Goal: Task Accomplishment & Management: Manage account settings

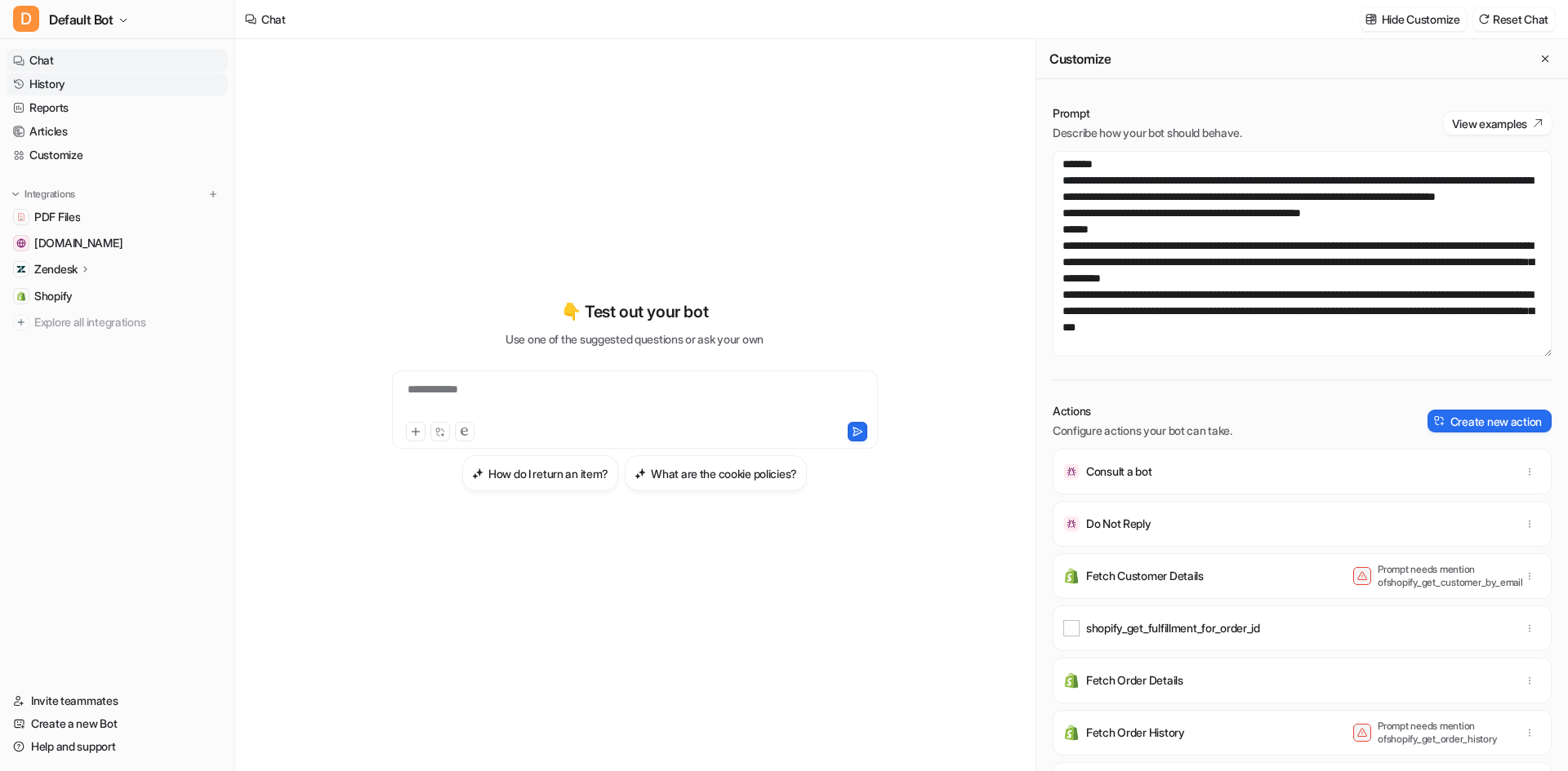
drag, startPoint x: 0, startPoint y: 0, endPoint x: 50, endPoint y: 88, distance: 101.2
click at [50, 88] on link "History" at bounding box center [117, 84] width 222 height 23
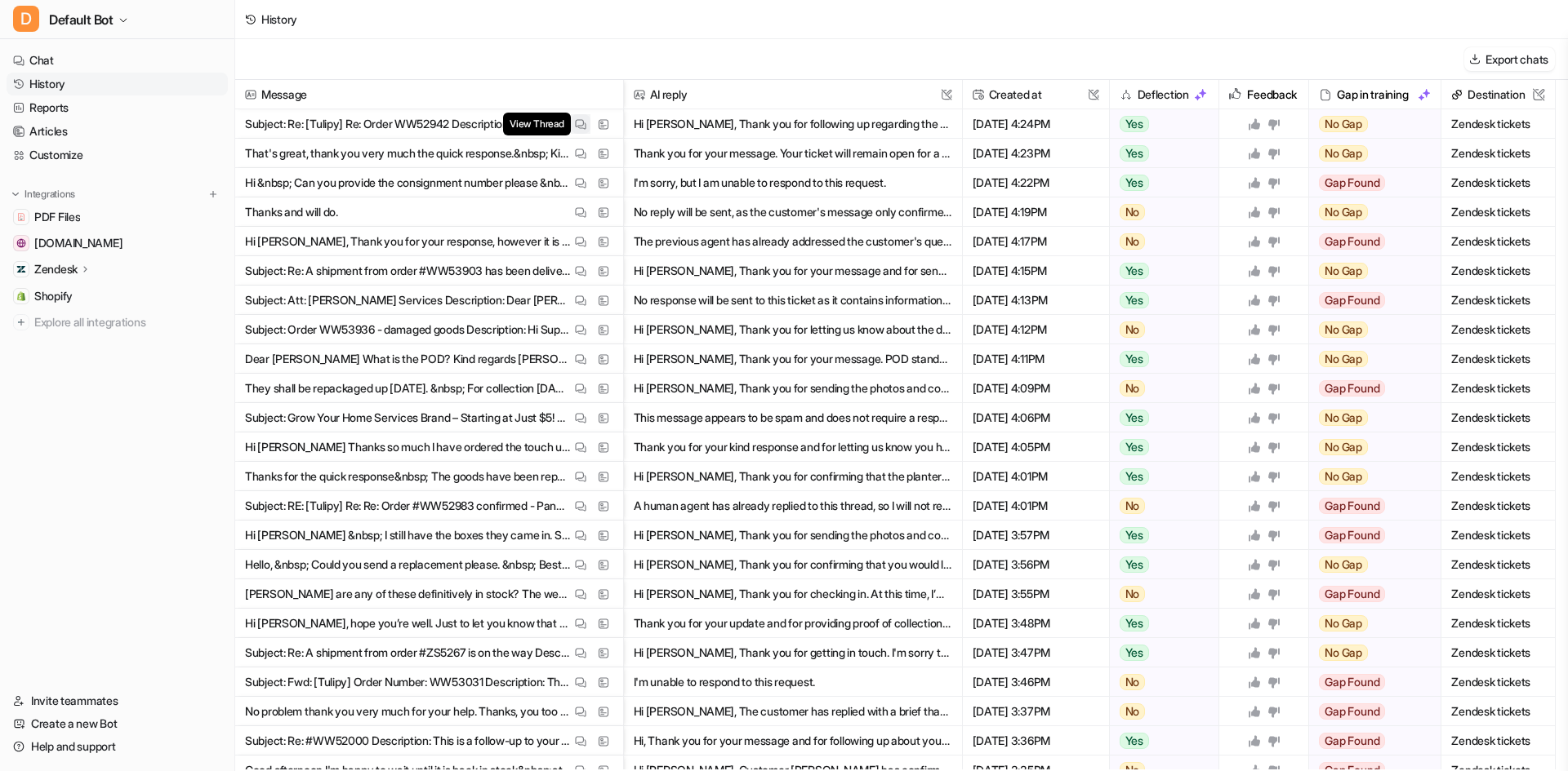
click at [582, 125] on img at bounding box center [580, 124] width 11 height 12
click at [579, 156] on img at bounding box center [580, 154] width 11 height 12
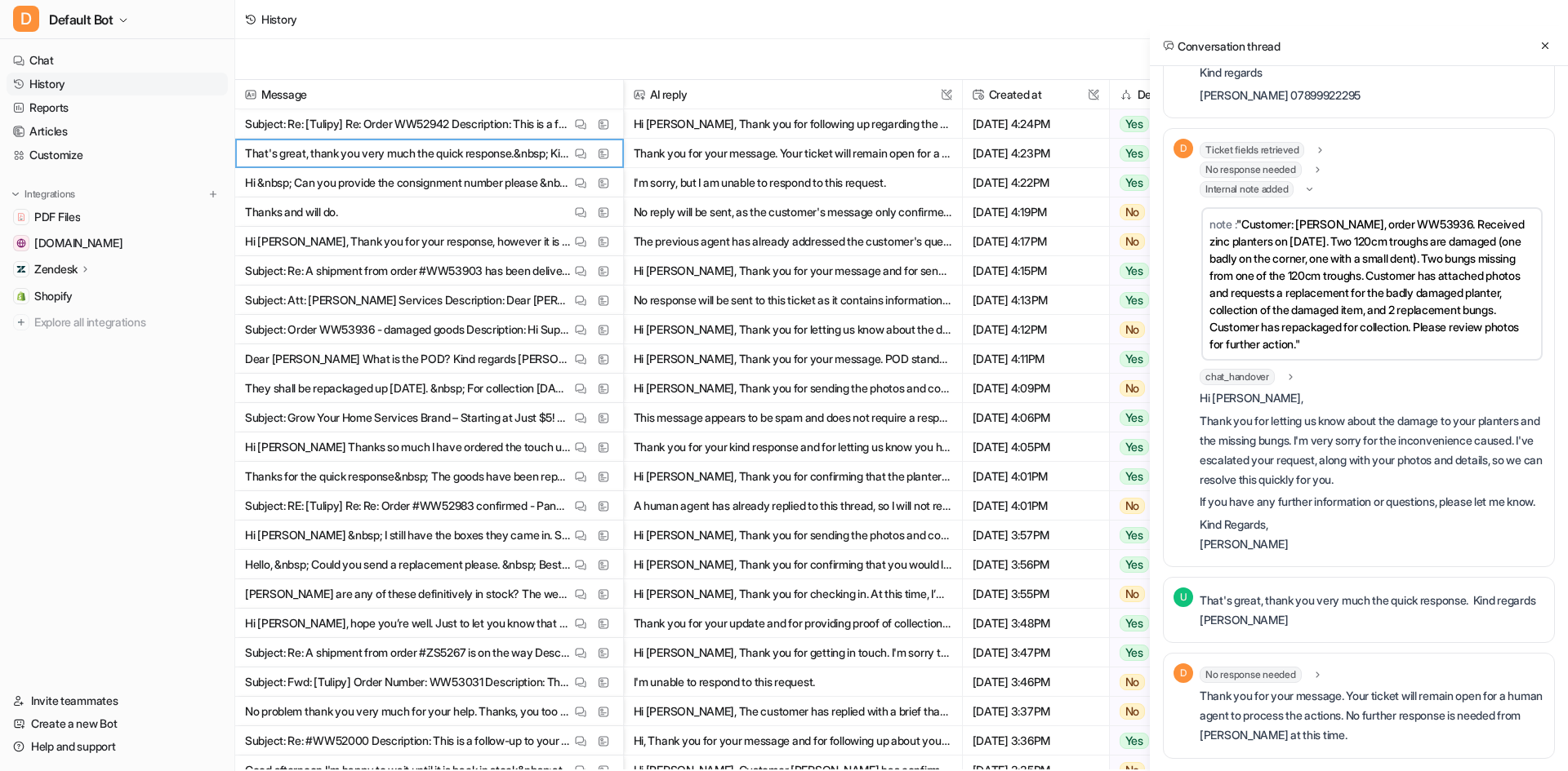
scroll to position [279, 0]
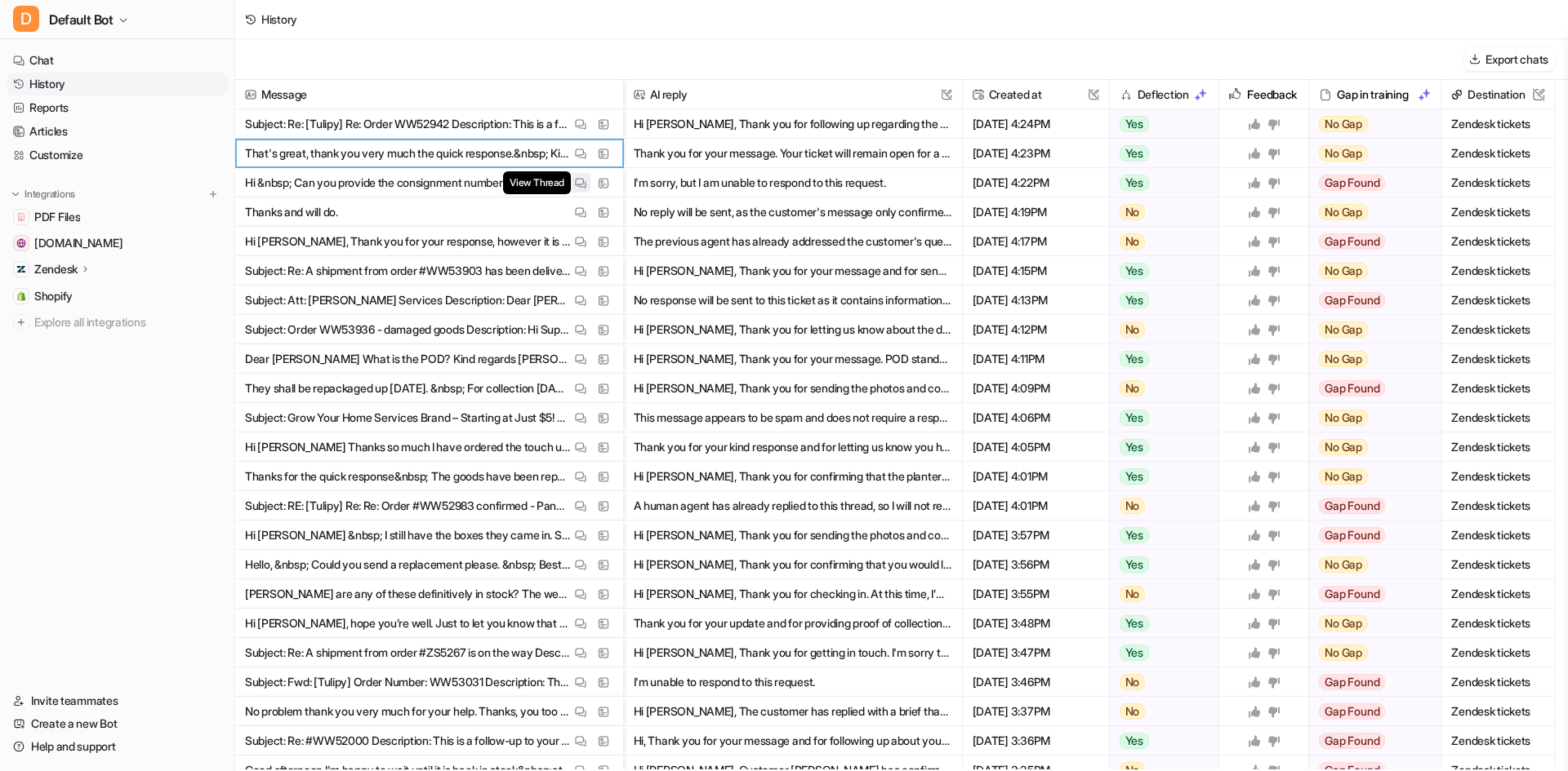
click at [577, 186] on img at bounding box center [580, 183] width 11 height 12
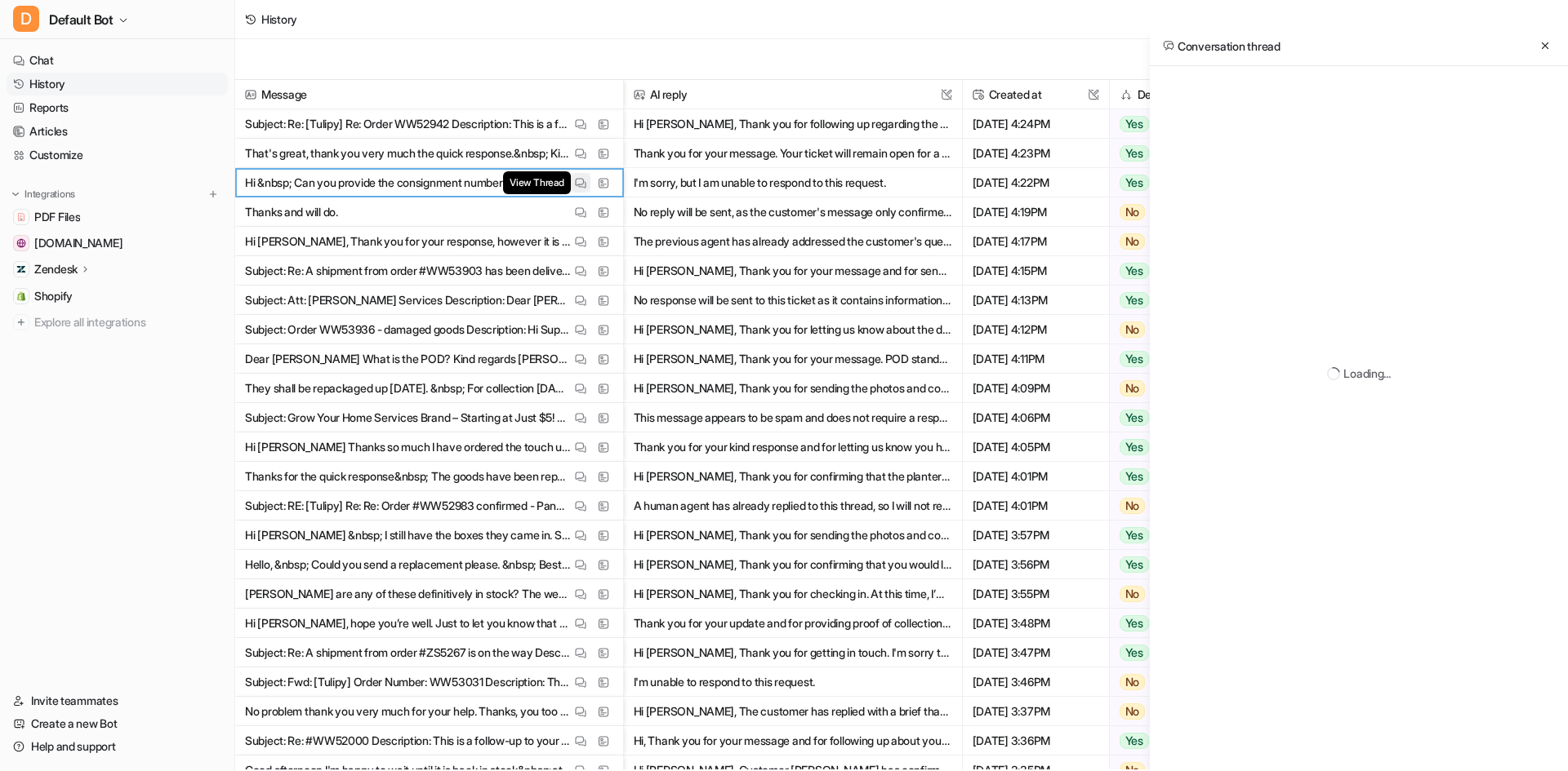
scroll to position [0, 0]
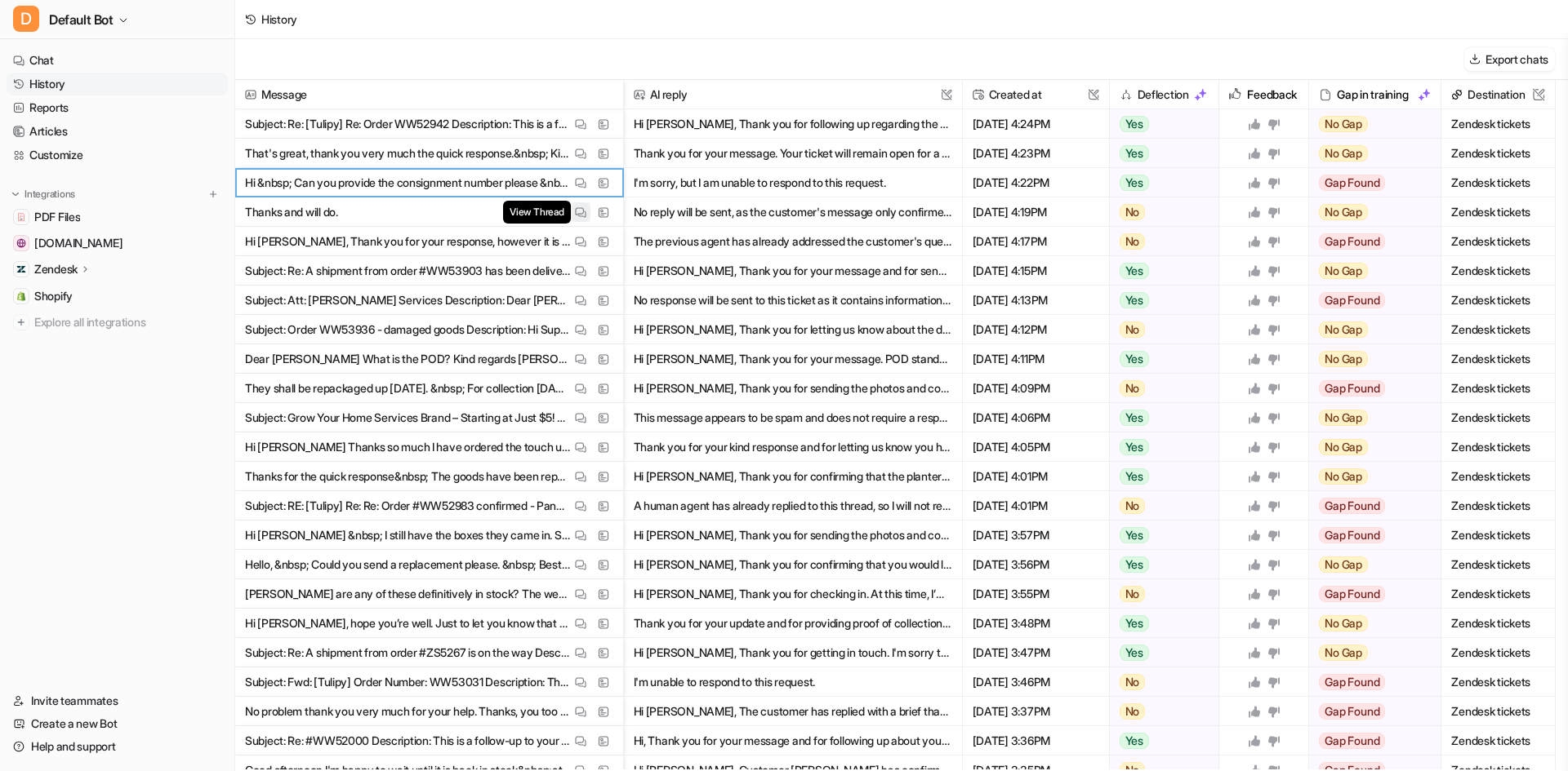
click at [577, 220] on button "View Thread" at bounding box center [580, 211] width 20 height 20
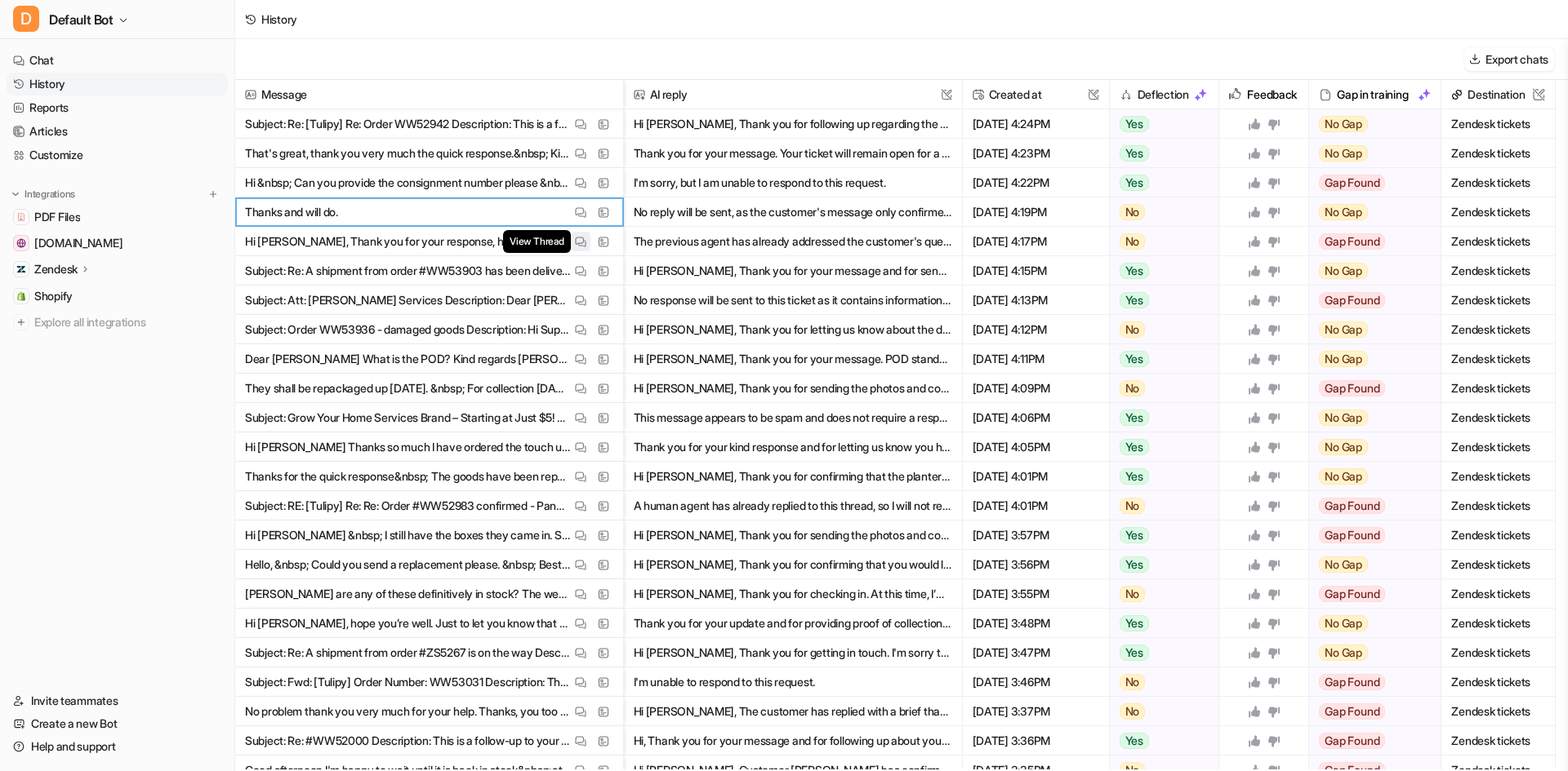
click at [577, 241] on img at bounding box center [580, 241] width 11 height 12
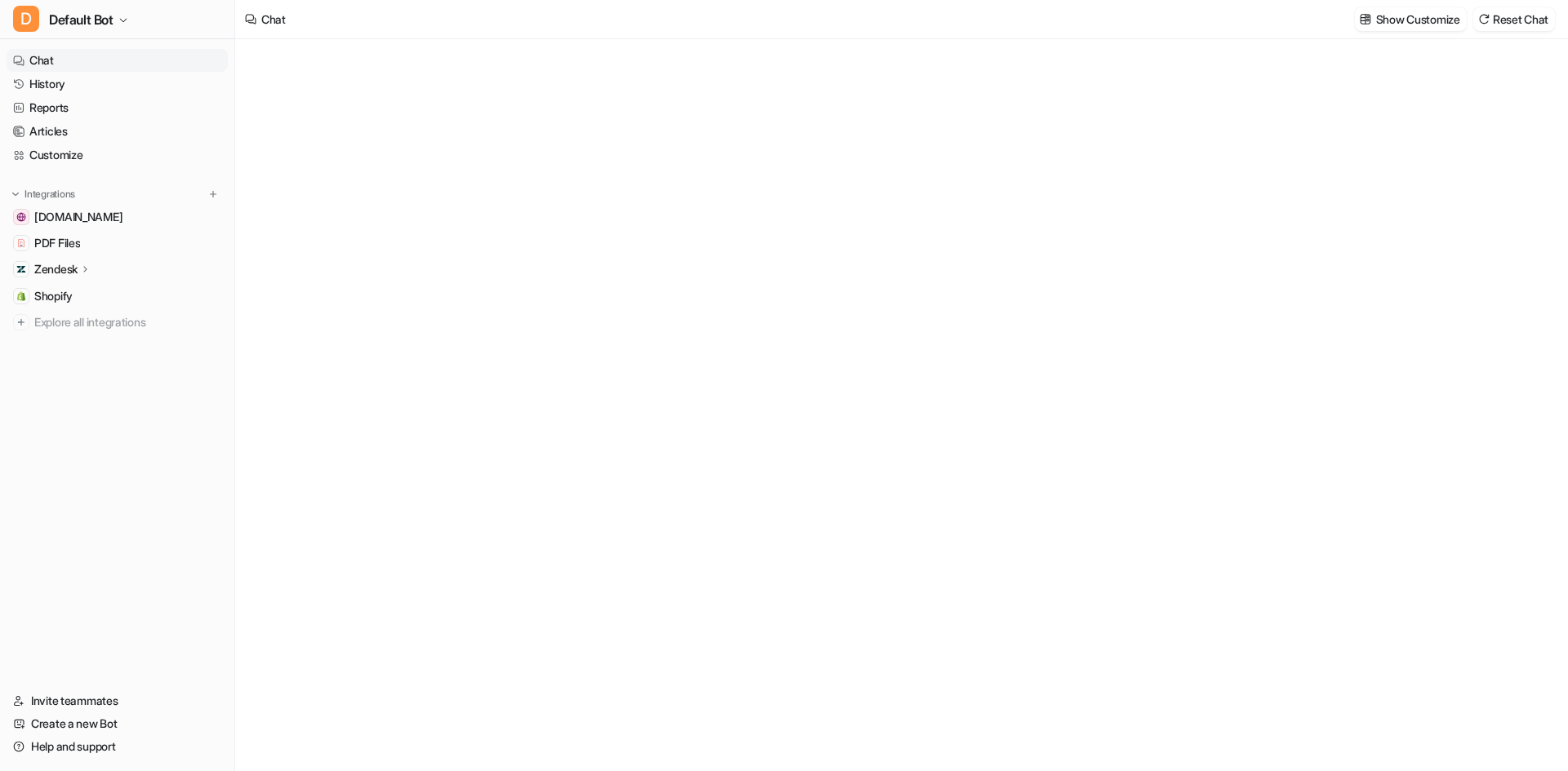
type textarea "**********"
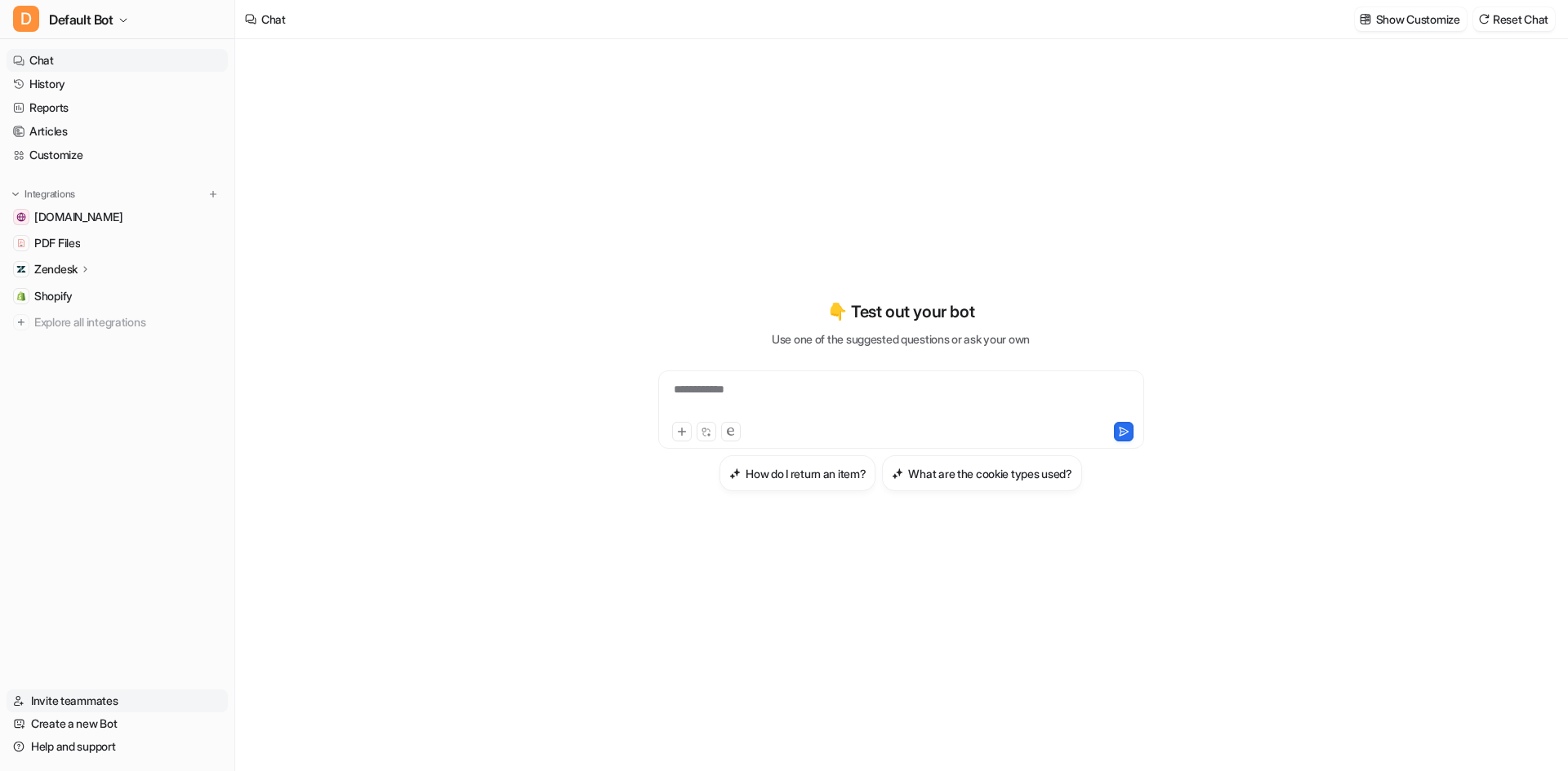
click at [116, 697] on link "Invite teammates" at bounding box center [117, 701] width 222 height 23
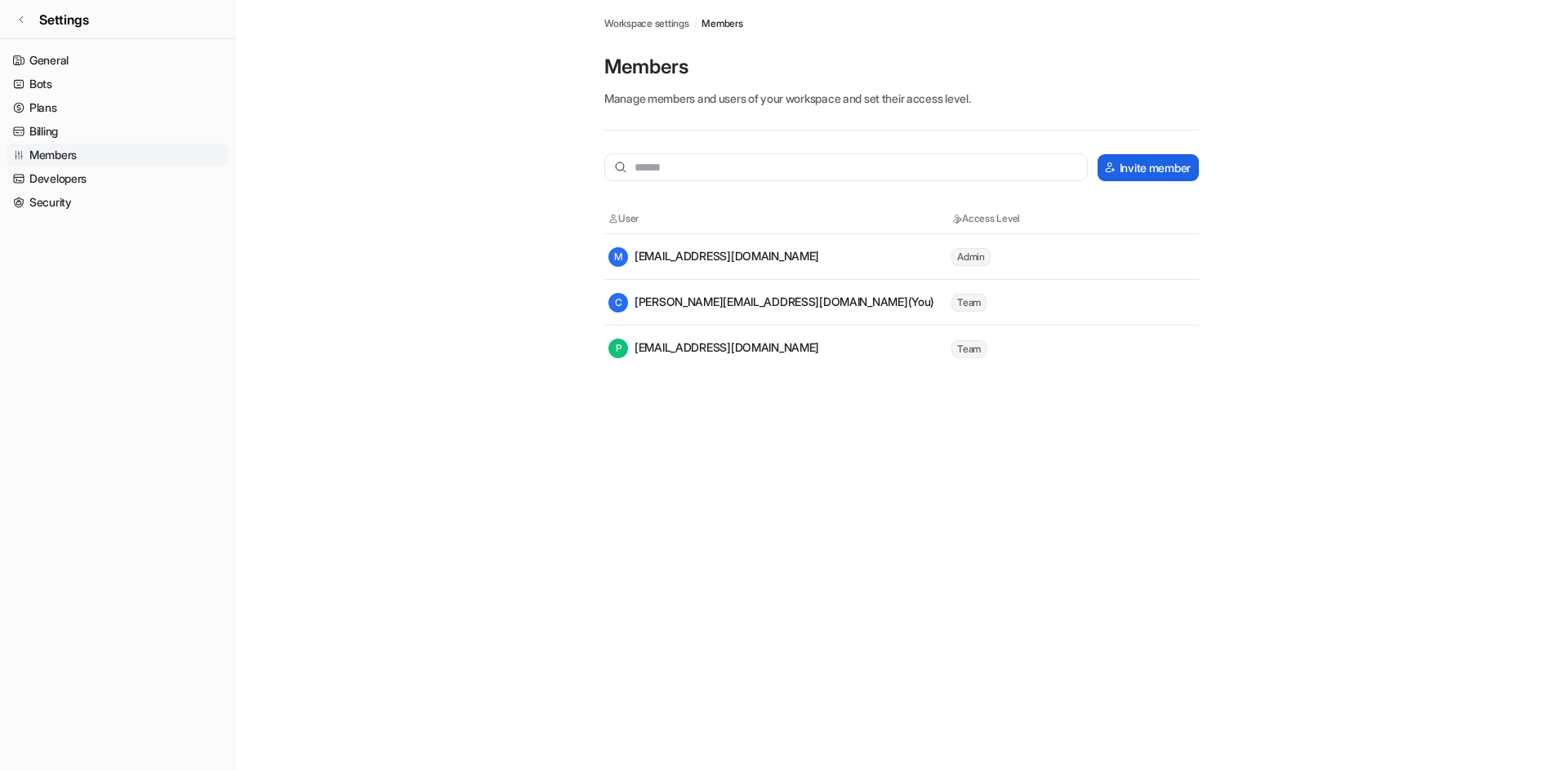
click at [1158, 173] on button "Invite member" at bounding box center [1148, 168] width 102 height 27
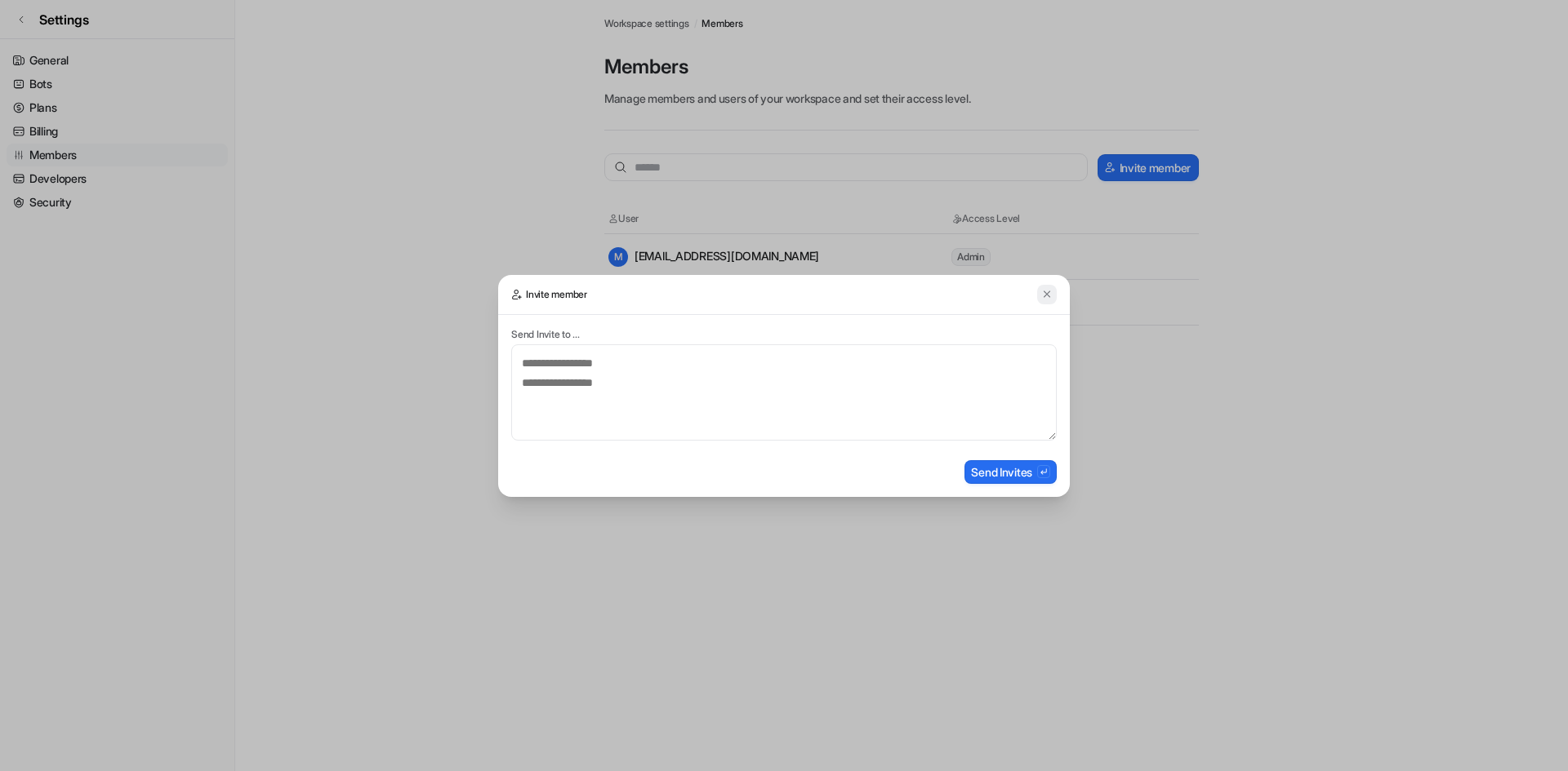
click at [1041, 294] on button at bounding box center [1046, 294] width 20 height 20
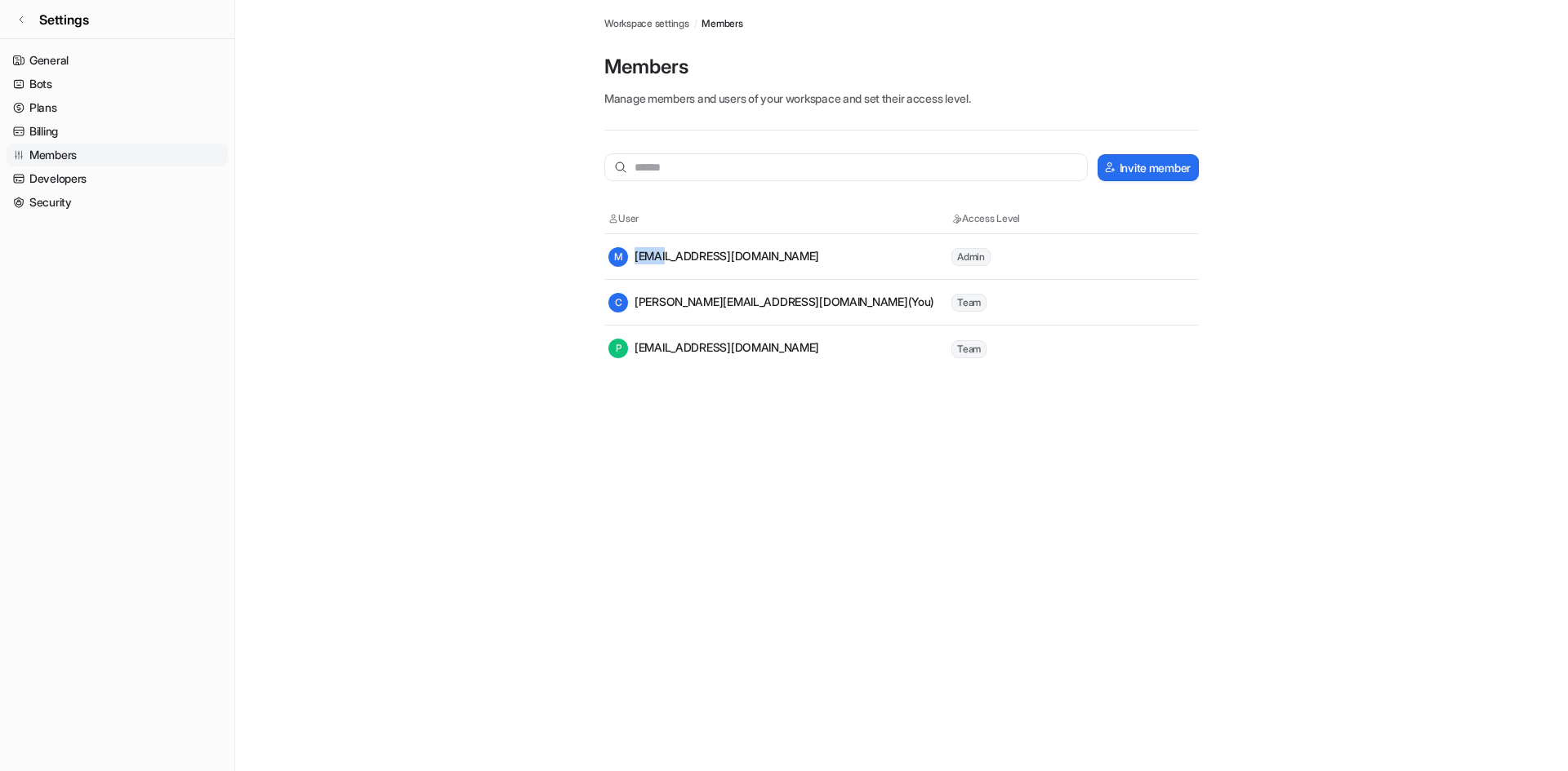
drag, startPoint x: 748, startPoint y: 258, endPoint x: 675, endPoint y: 253, distance: 73.2
click at [674, 253] on div "M mat@tulipy.co.uk" at bounding box center [779, 257] width 341 height 20
click at [744, 253] on div "M mat@tulipy.co.uk" at bounding box center [779, 257] width 341 height 20
drag, startPoint x: 722, startPoint y: 255, endPoint x: 675, endPoint y: 256, distance: 47.0
click at [666, 262] on div "M mat@tulipy.co.uk" at bounding box center [714, 257] width 211 height 20
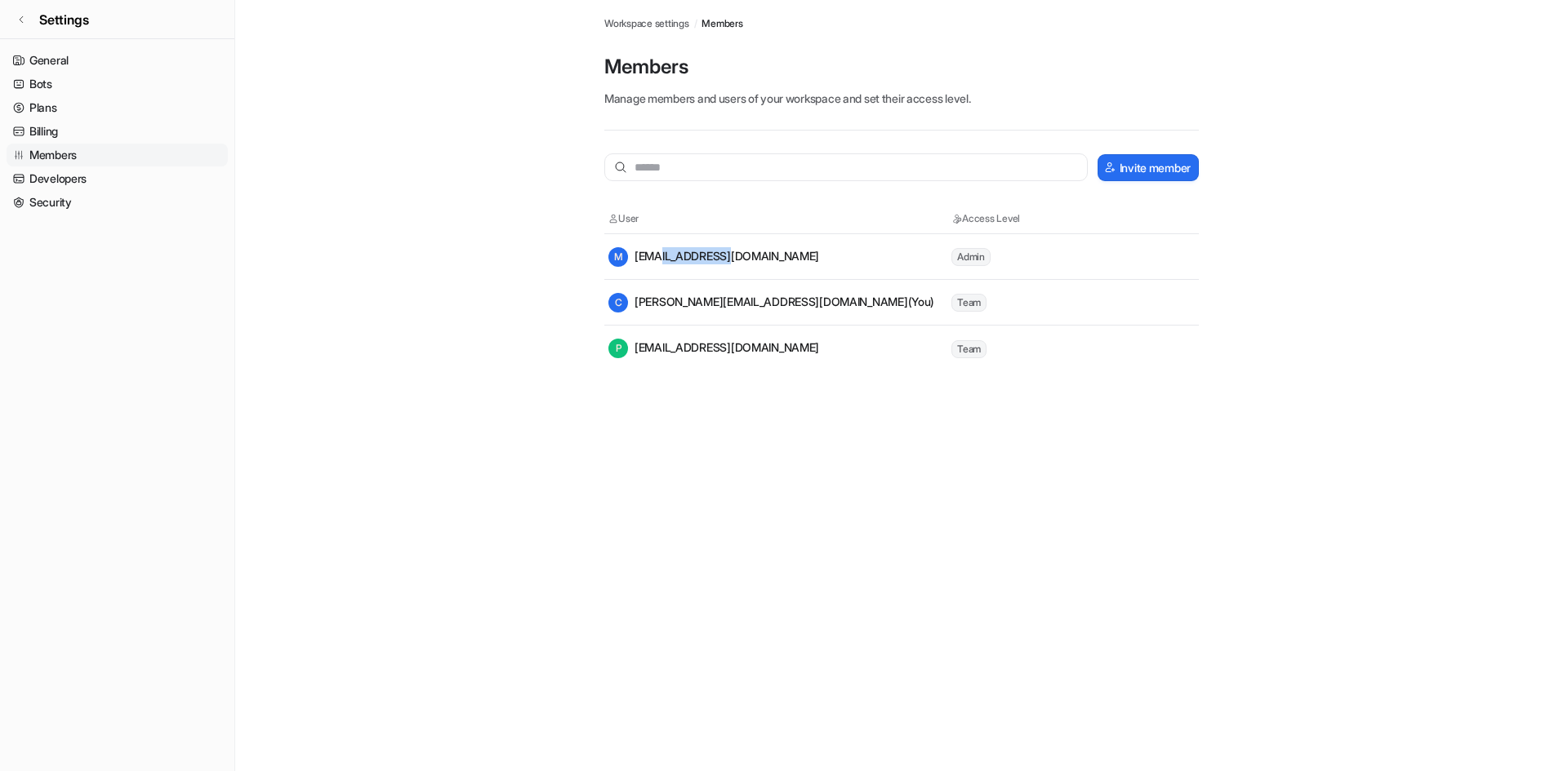
click at [722, 254] on div "M mat@tulipy.co.uk" at bounding box center [714, 257] width 211 height 20
click at [378, 127] on main "Workspace settings / Members Members Manage members and users of your workspace…" at bounding box center [901, 185] width 1333 height 372
click at [18, 20] on icon at bounding box center [21, 20] width 10 height 10
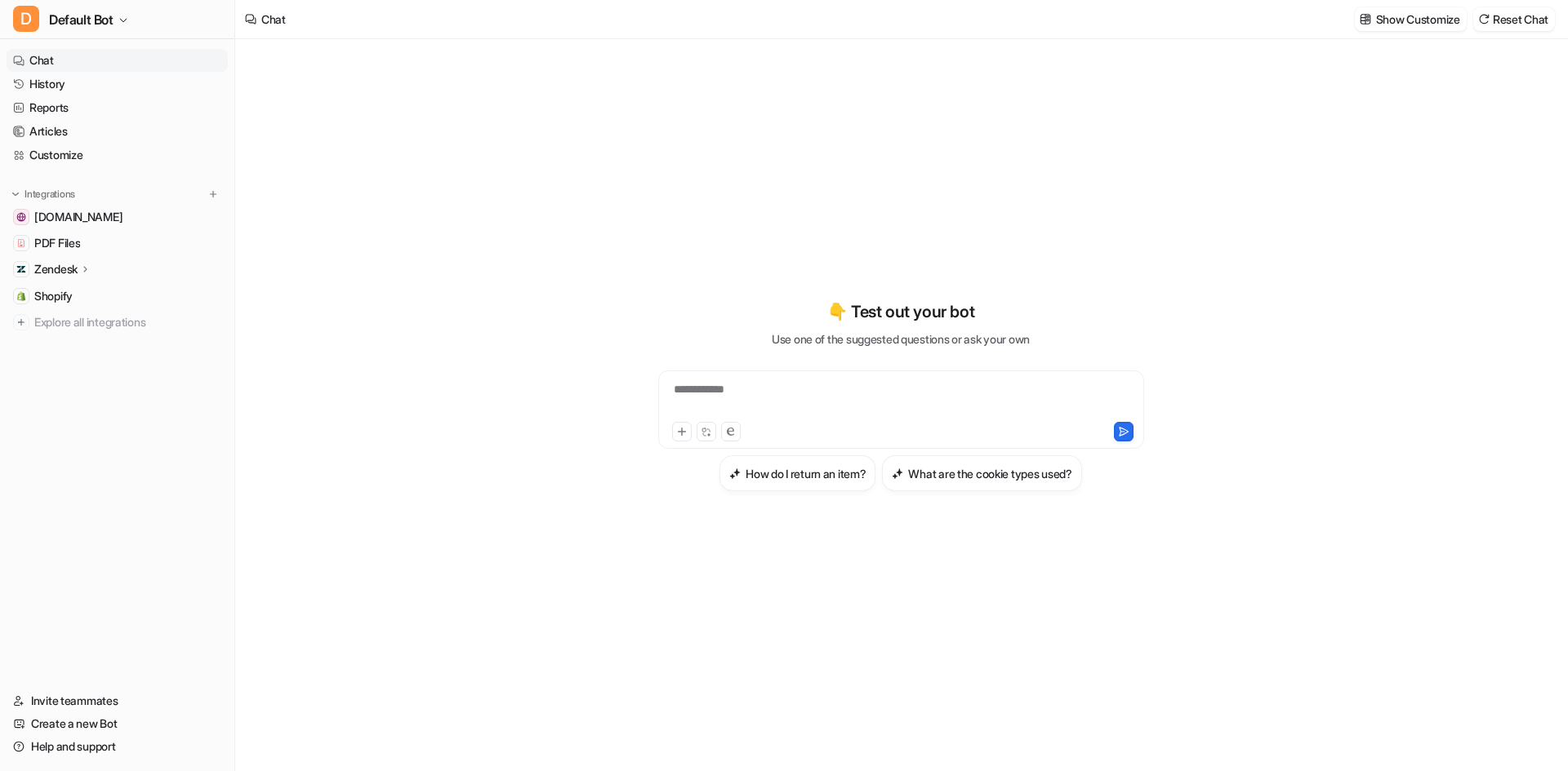
type textarea "**********"
click at [10, 18] on button "D Default Bot" at bounding box center [117, 20] width 235 height 39
drag, startPoint x: 10, startPoint y: 18, endPoint x: 198, endPoint y: 70, distance: 195.1
click at [195, 38] on div "D Default Bot Z Zephyr Basic D Default Bot W WW Order Tracking Create a new bot…" at bounding box center [117, 19] width 235 height 38
click at [102, 182] on link "Settings" at bounding box center [130, 177] width 225 height 27
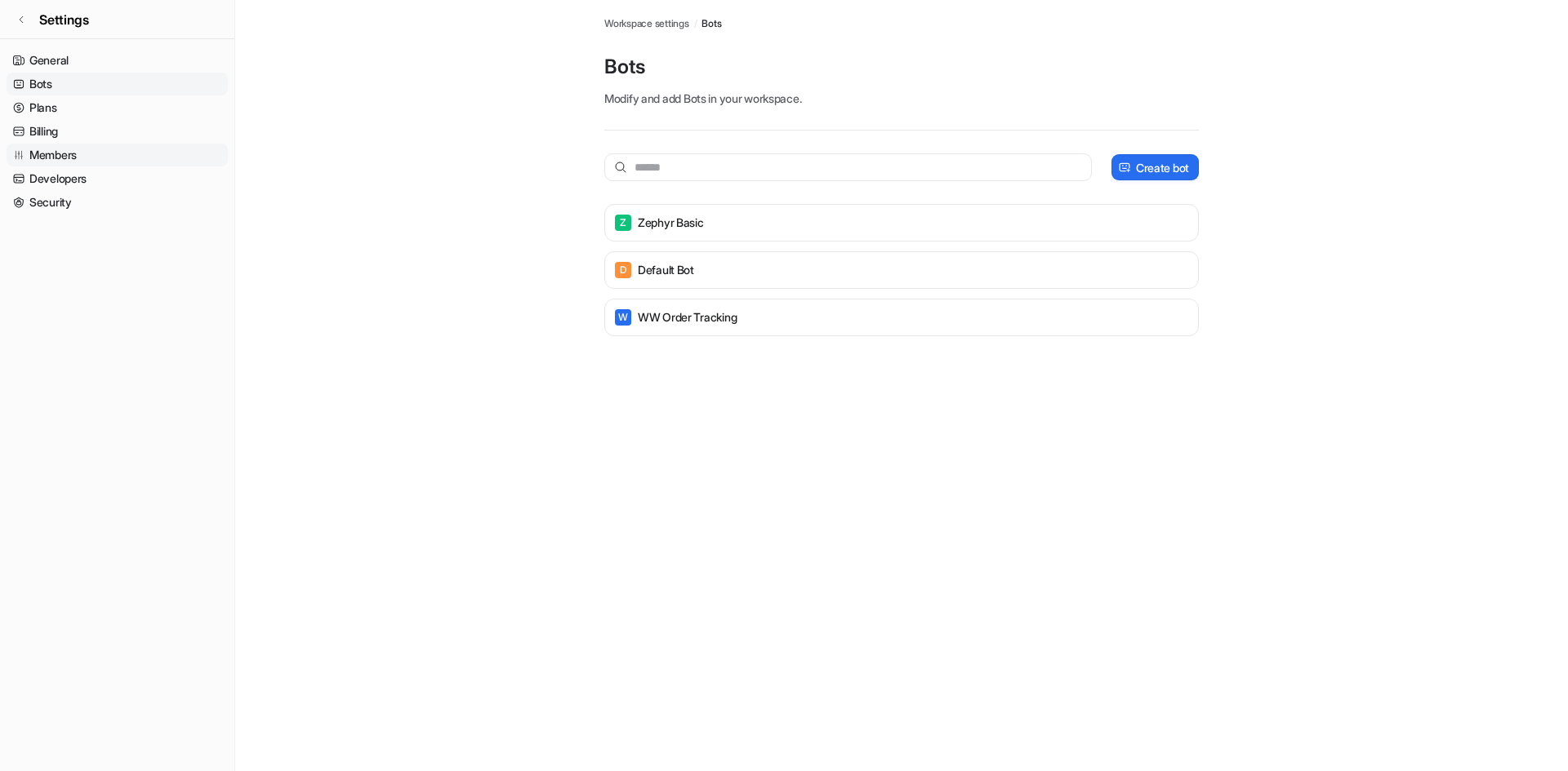
click at [65, 153] on link "Members" at bounding box center [117, 155] width 222 height 23
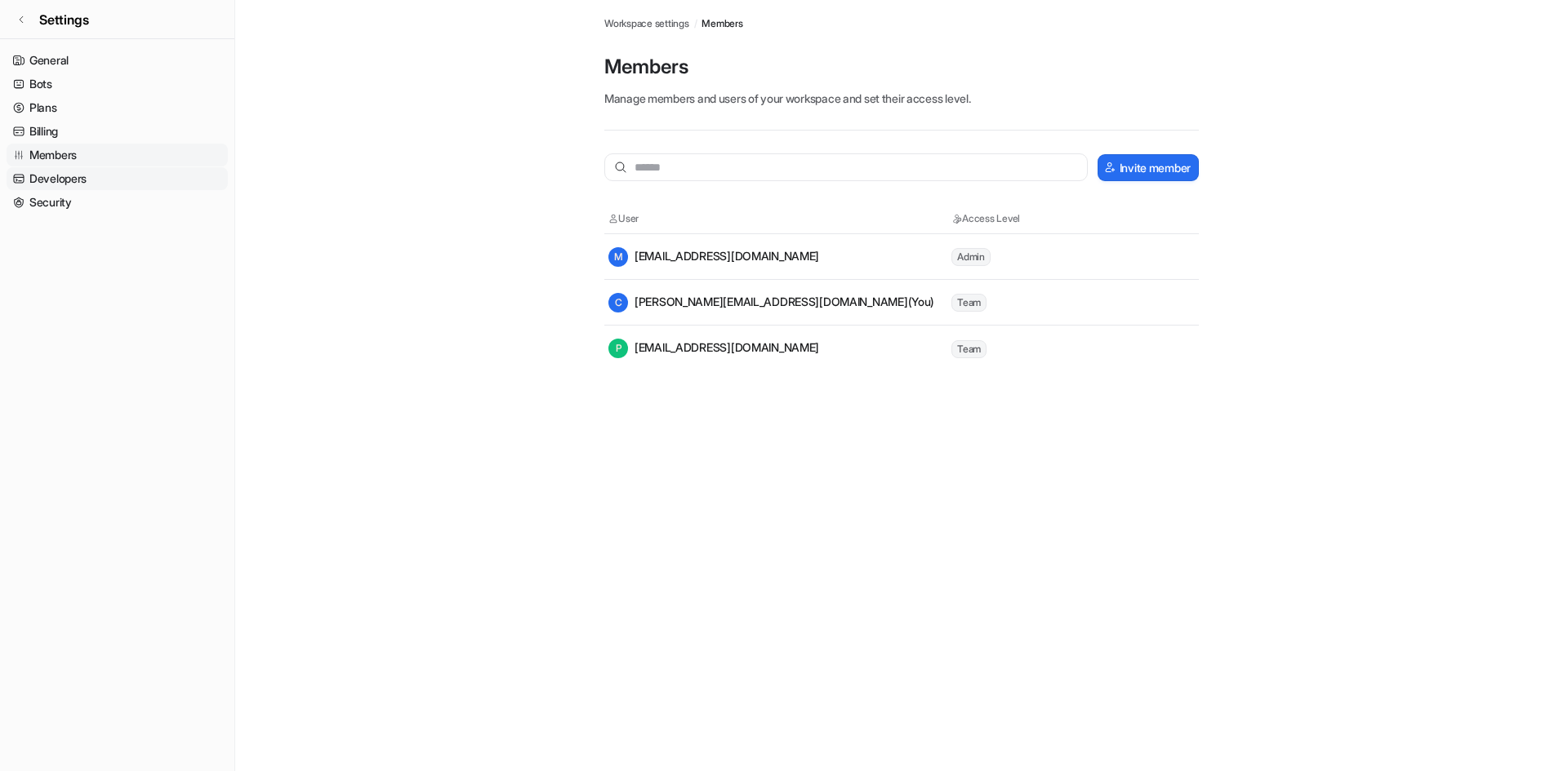
click at [118, 188] on link "Developers" at bounding box center [117, 179] width 222 height 23
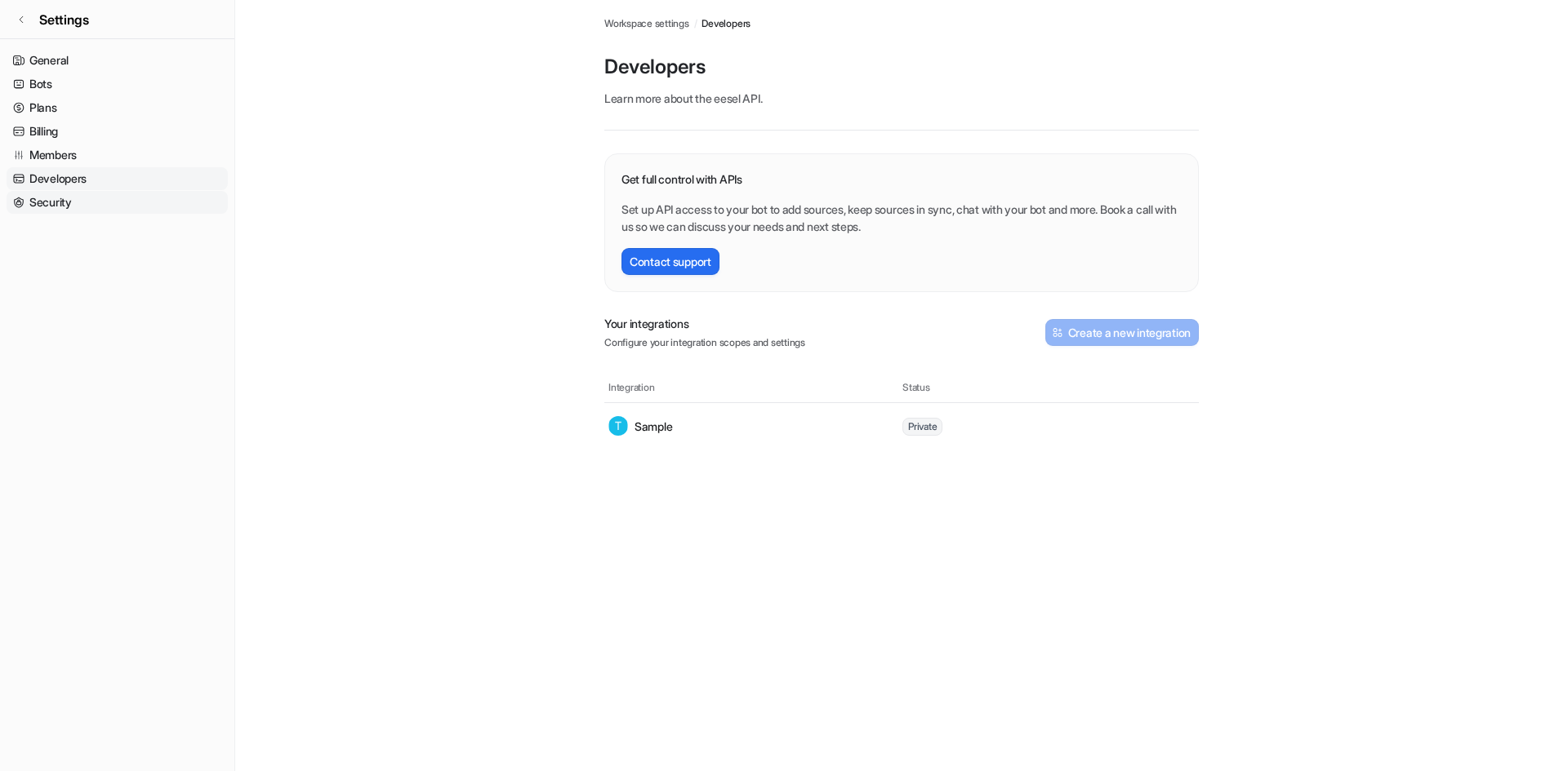
click at [114, 196] on link "Security" at bounding box center [117, 202] width 222 height 23
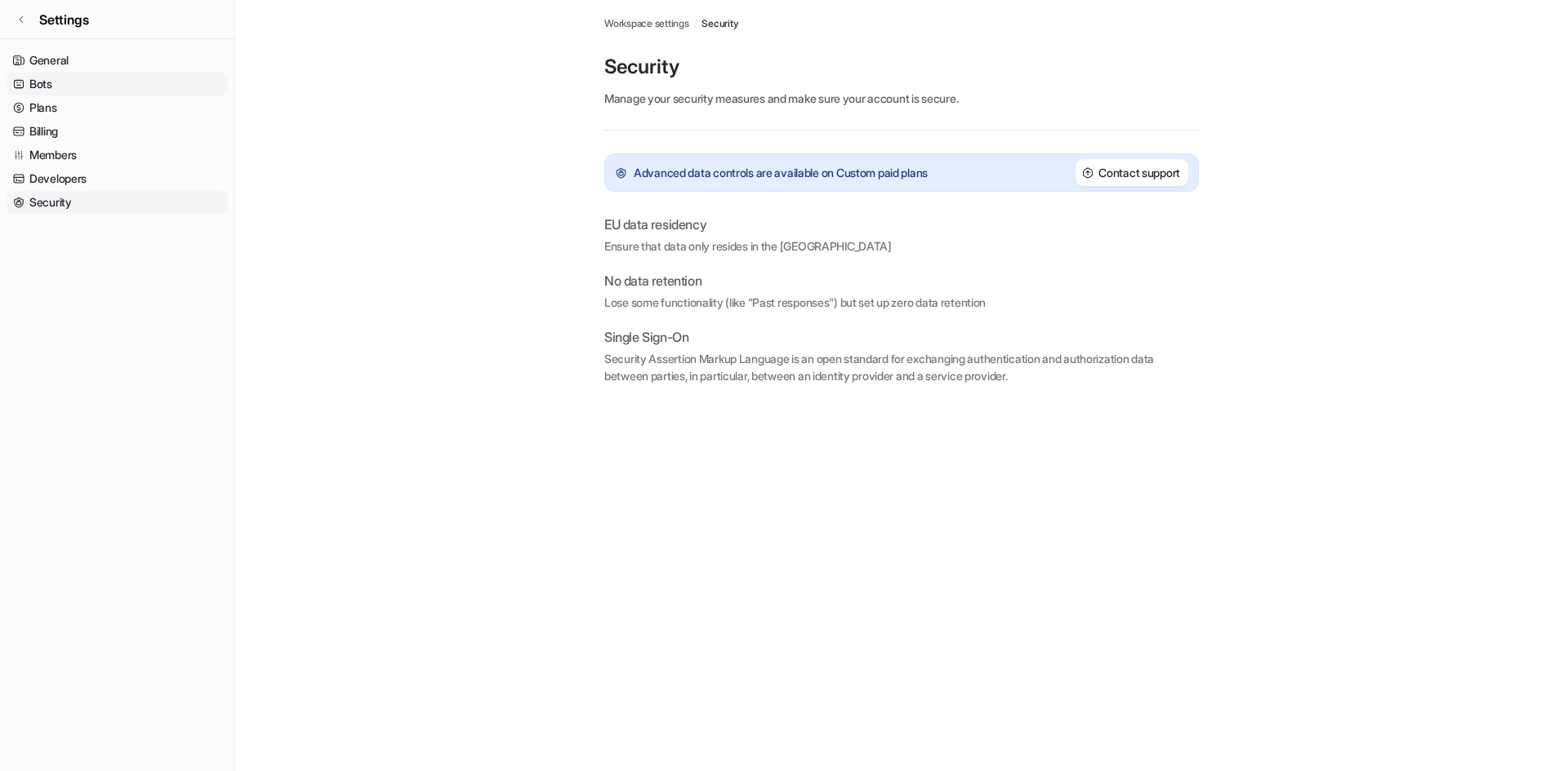
click at [70, 79] on link "Bots" at bounding box center [117, 84] width 222 height 23
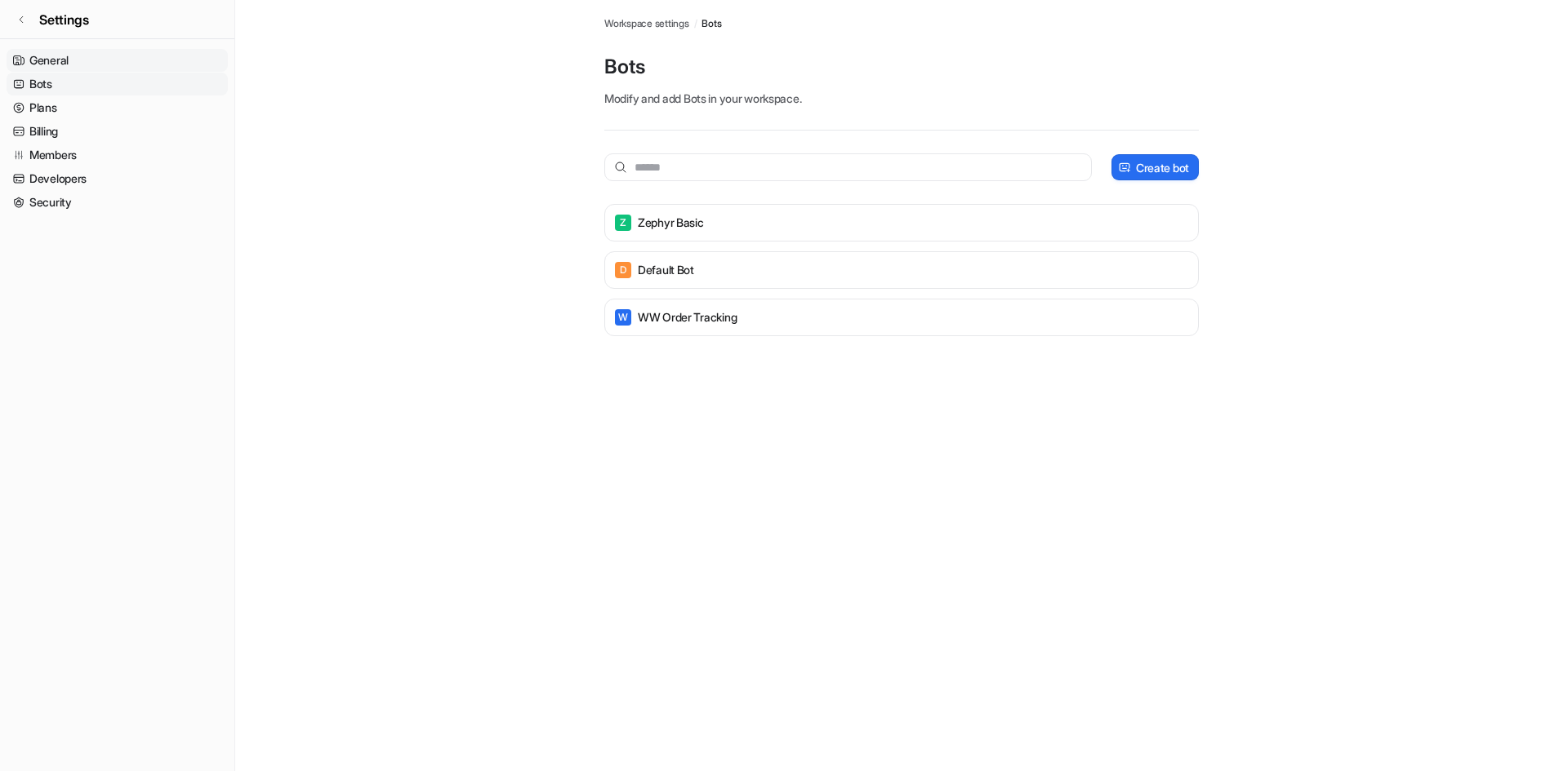
click at [69, 67] on link "General" at bounding box center [117, 61] width 222 height 23
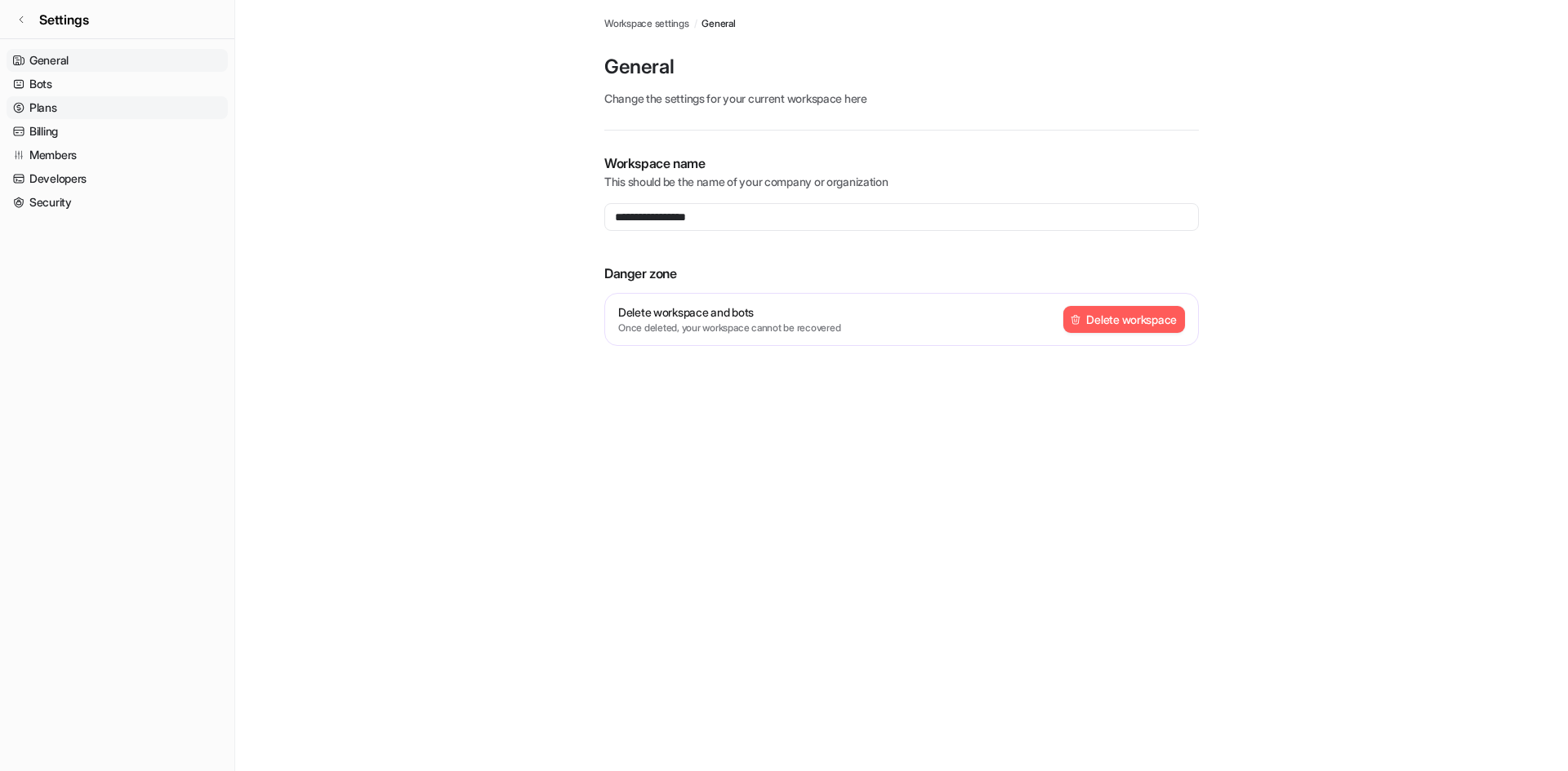
click at [67, 104] on link "Plans" at bounding box center [117, 107] width 222 height 23
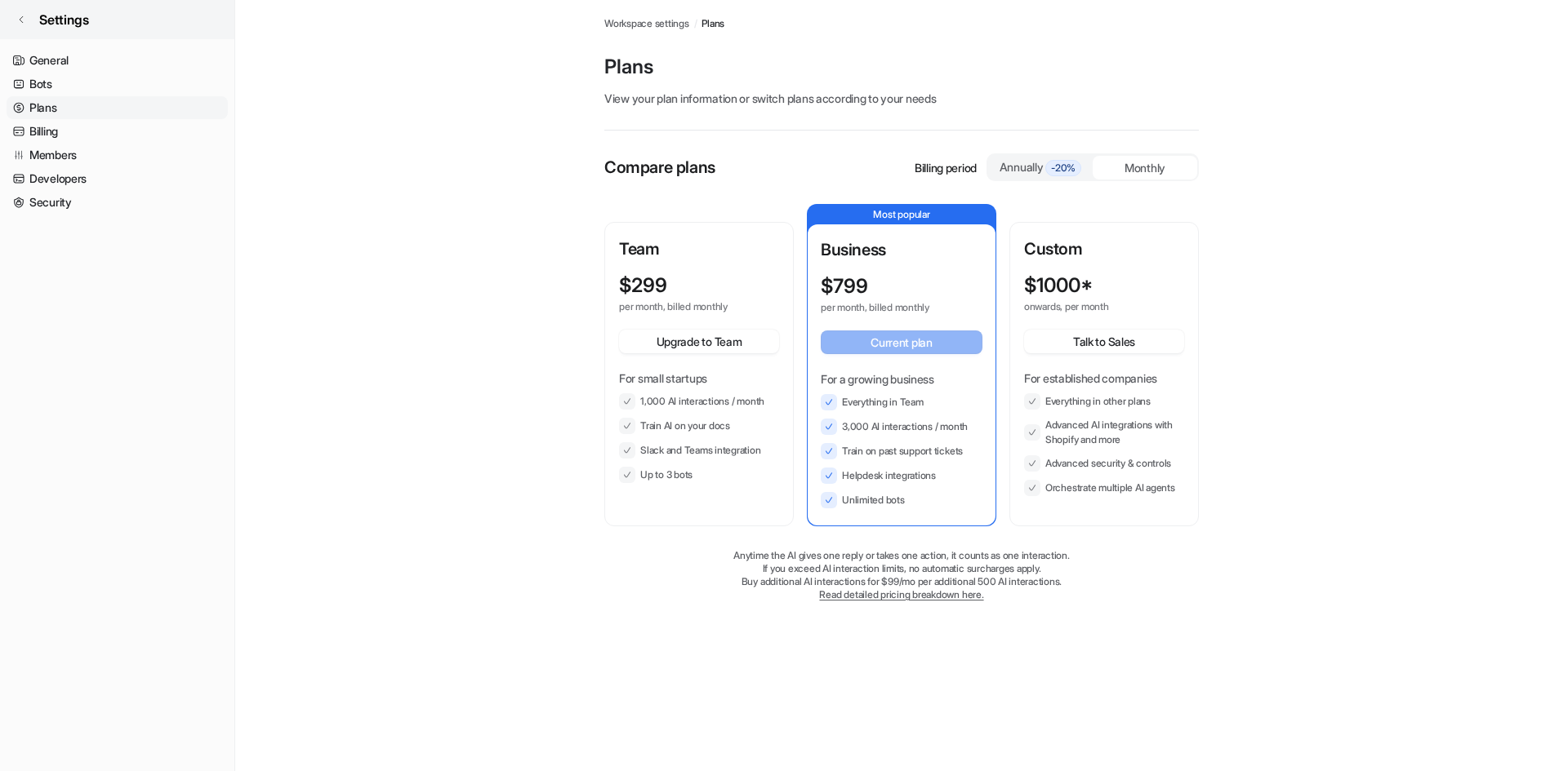
click at [34, 22] on link "Settings" at bounding box center [117, 20] width 235 height 39
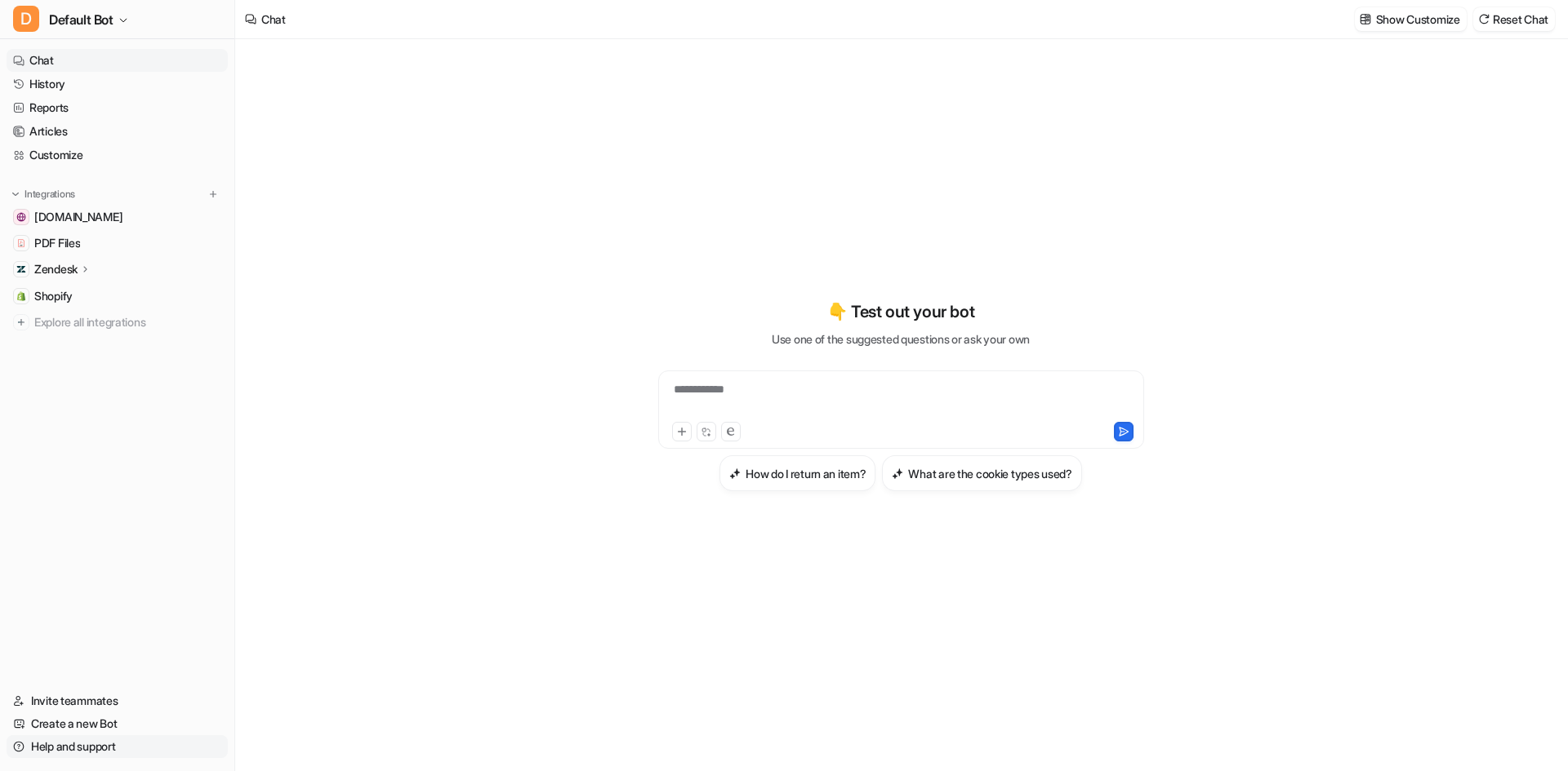
click at [71, 753] on link "Help and support" at bounding box center [117, 747] width 222 height 23
click at [130, 32] on button "D Default Bot" at bounding box center [117, 20] width 235 height 39
click at [126, 210] on link "Sign out" at bounding box center [130, 211] width 225 height 27
